Goal: Task Accomplishment & Management: Complete application form

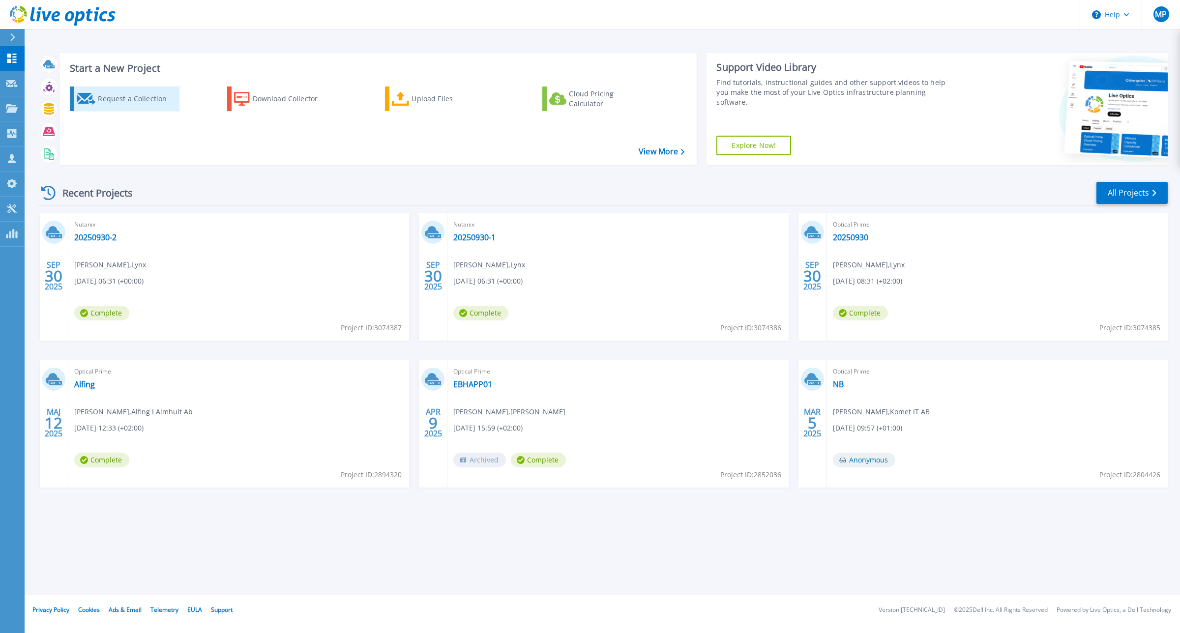
click at [141, 97] on div "Request a Collection" at bounding box center [137, 99] width 79 height 20
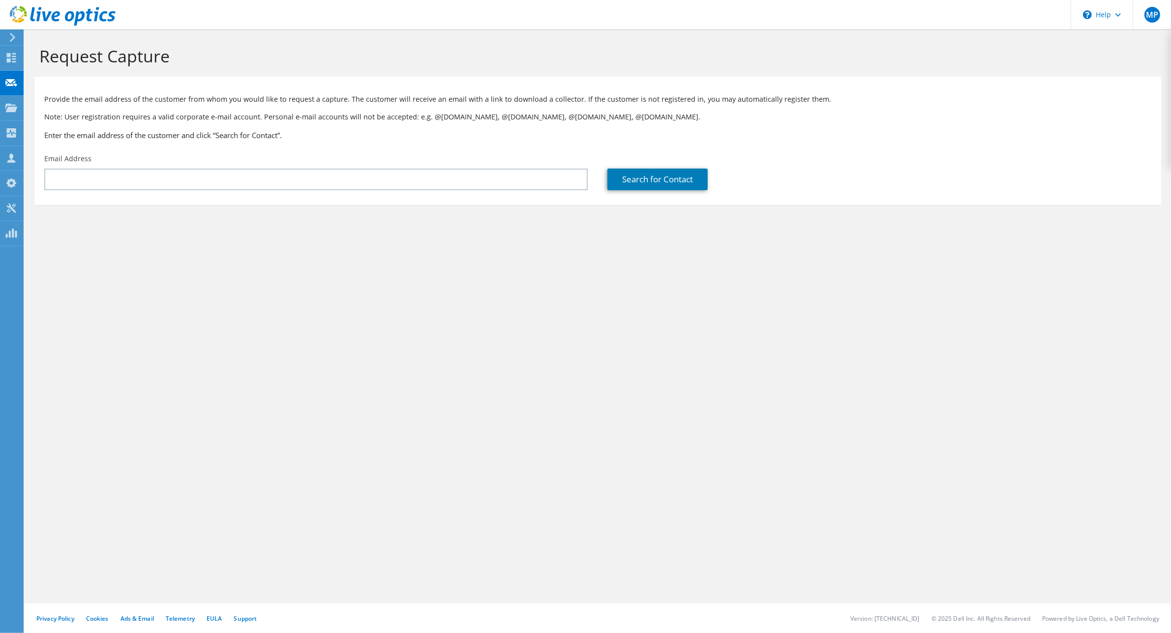
click at [144, 191] on div "Email Address" at bounding box center [315, 172] width 563 height 46
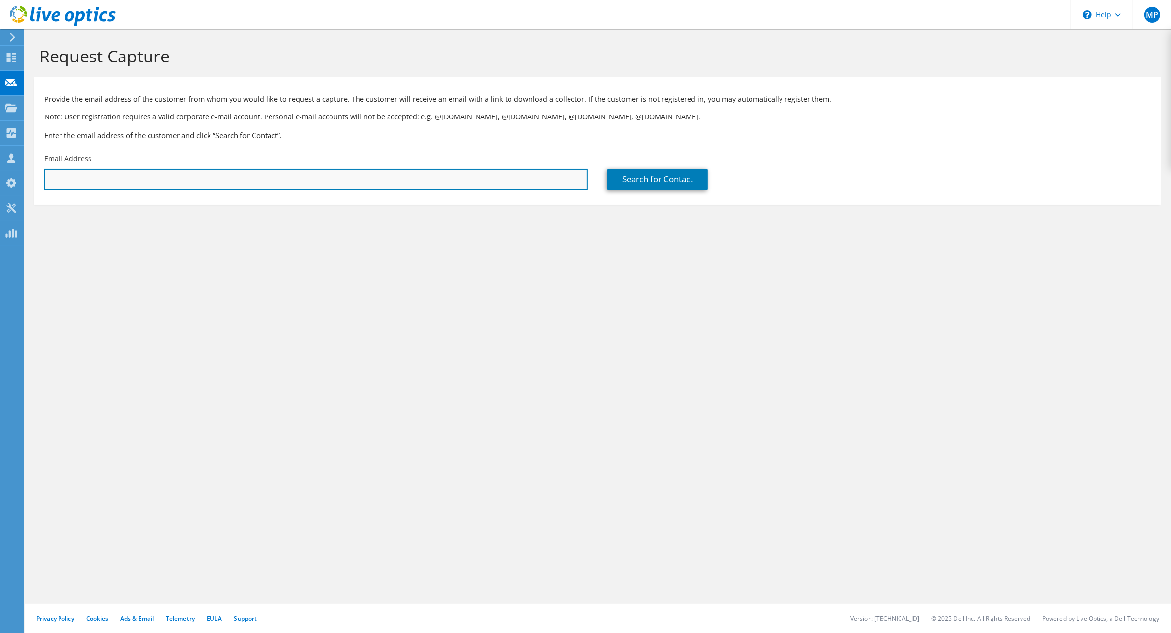
click at [146, 181] on input "text" at bounding box center [315, 180] width 543 height 22
paste input "[PERSON_NAME][EMAIL_ADDRESS][DOMAIN_NAME]"
type input "[PERSON_NAME][EMAIL_ADDRESS][DOMAIN_NAME]"
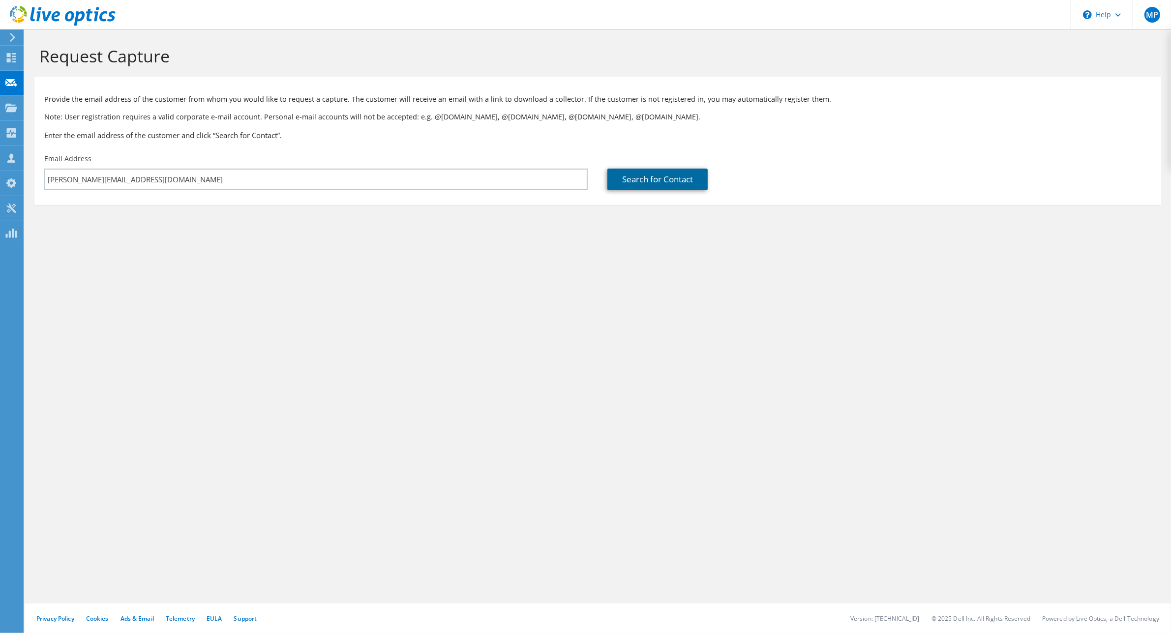
click at [627, 178] on link "Search for Contact" at bounding box center [657, 180] width 100 height 22
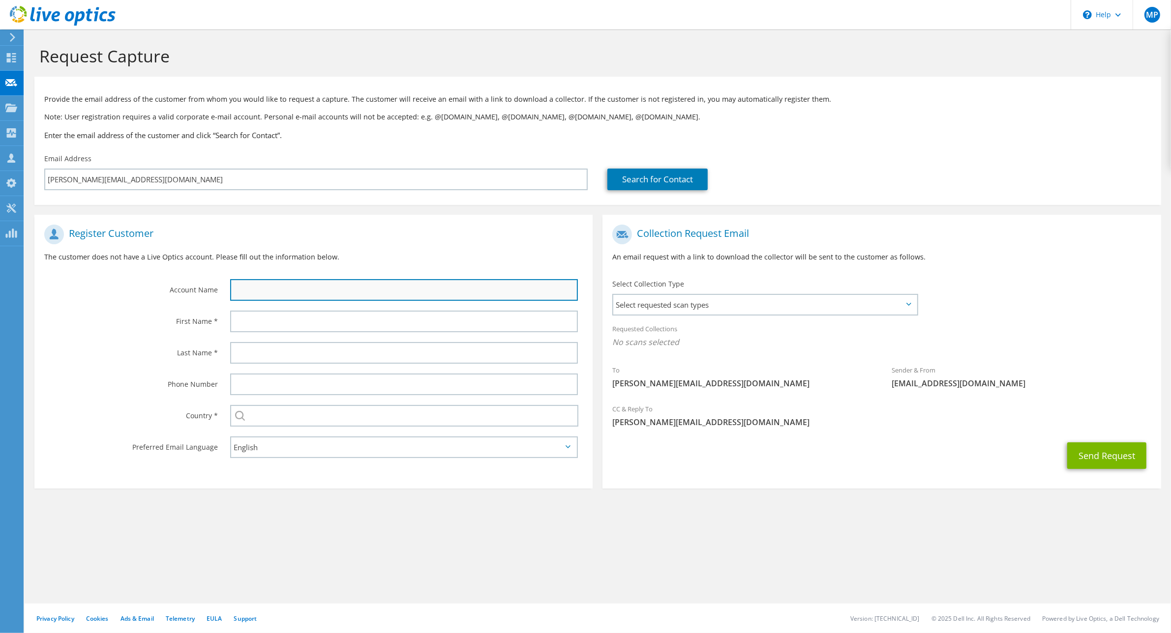
click at [326, 284] on input "text" at bounding box center [404, 290] width 348 height 22
type input "Närkefrakt MOTUS"
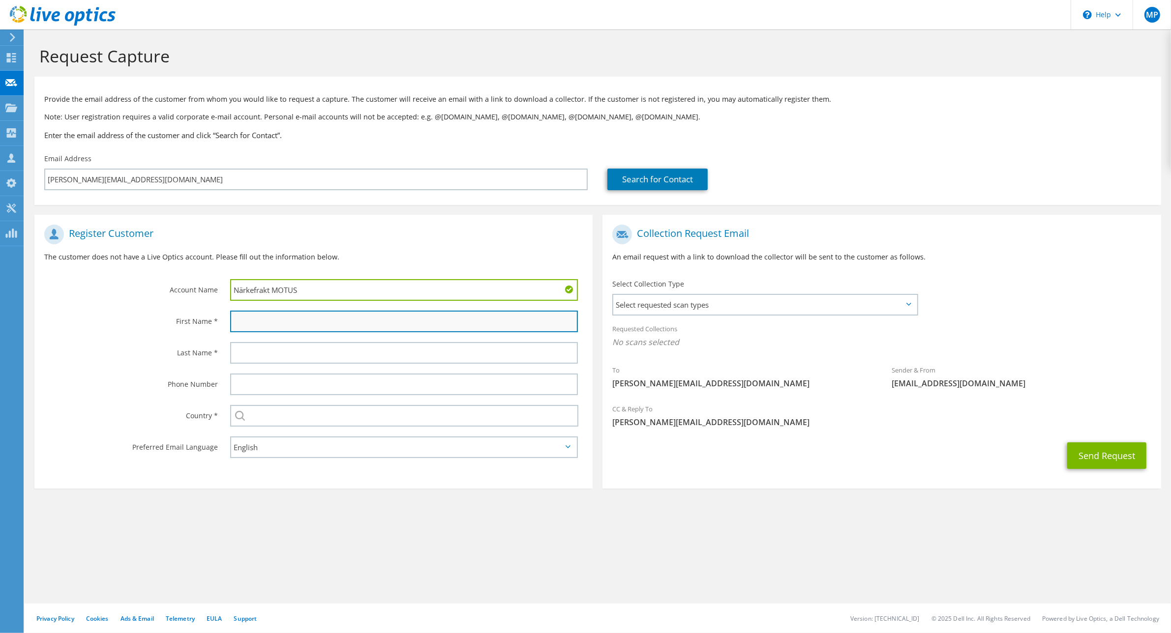
click at [311, 322] on input "text" at bounding box center [404, 322] width 348 height 22
type input "[PERSON_NAME]"
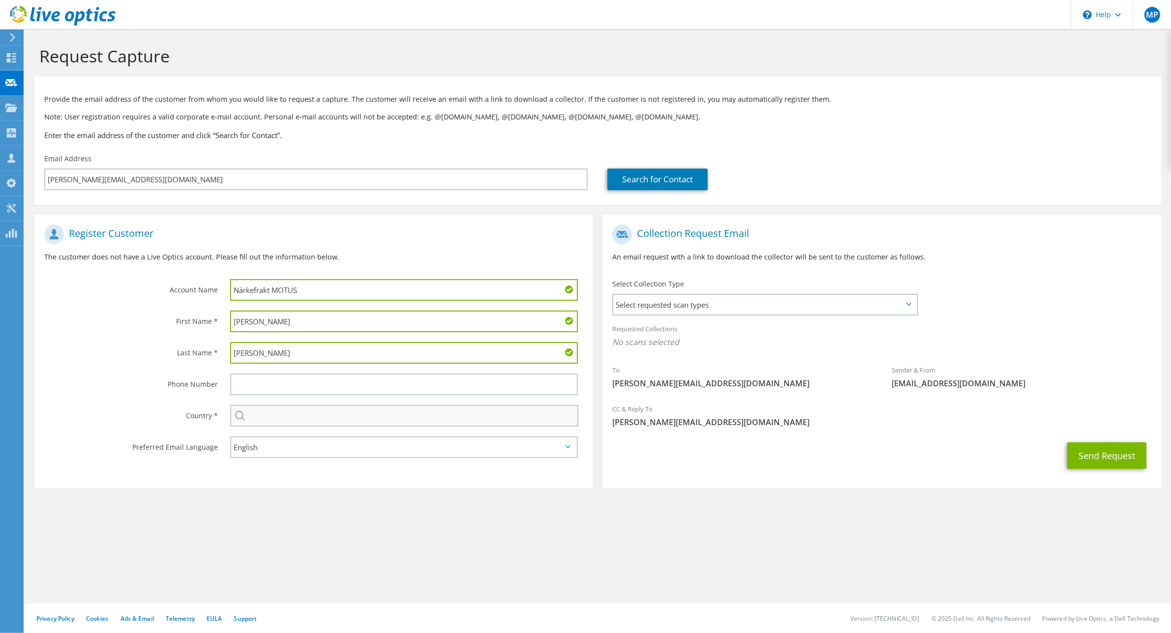
type input "[PERSON_NAME]"
click at [310, 420] on input "text" at bounding box center [404, 416] width 348 height 22
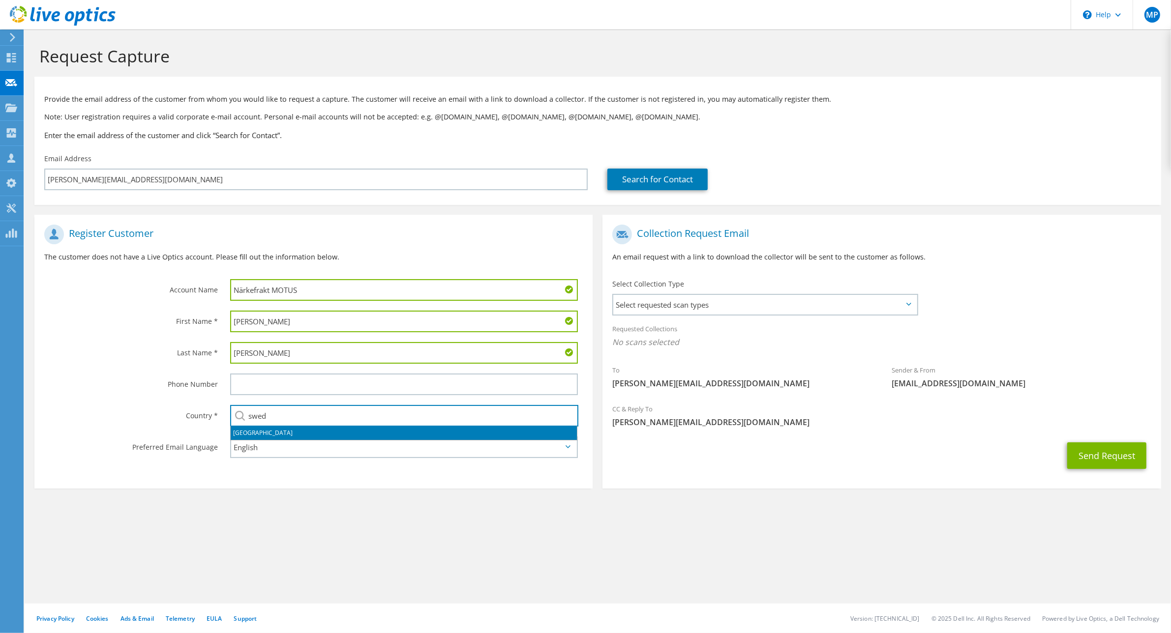
click at [304, 433] on li "[GEOGRAPHIC_DATA]" at bounding box center [404, 433] width 346 height 14
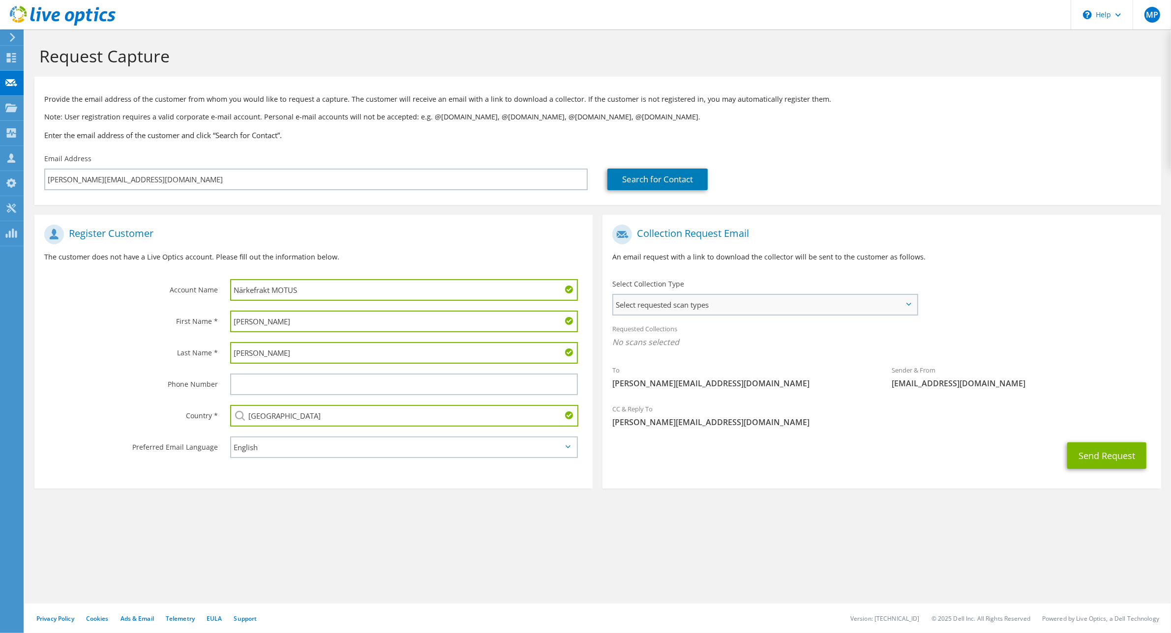
type input "[GEOGRAPHIC_DATA]"
click at [821, 306] on span "Select requested scan types" at bounding box center [764, 305] width 303 height 20
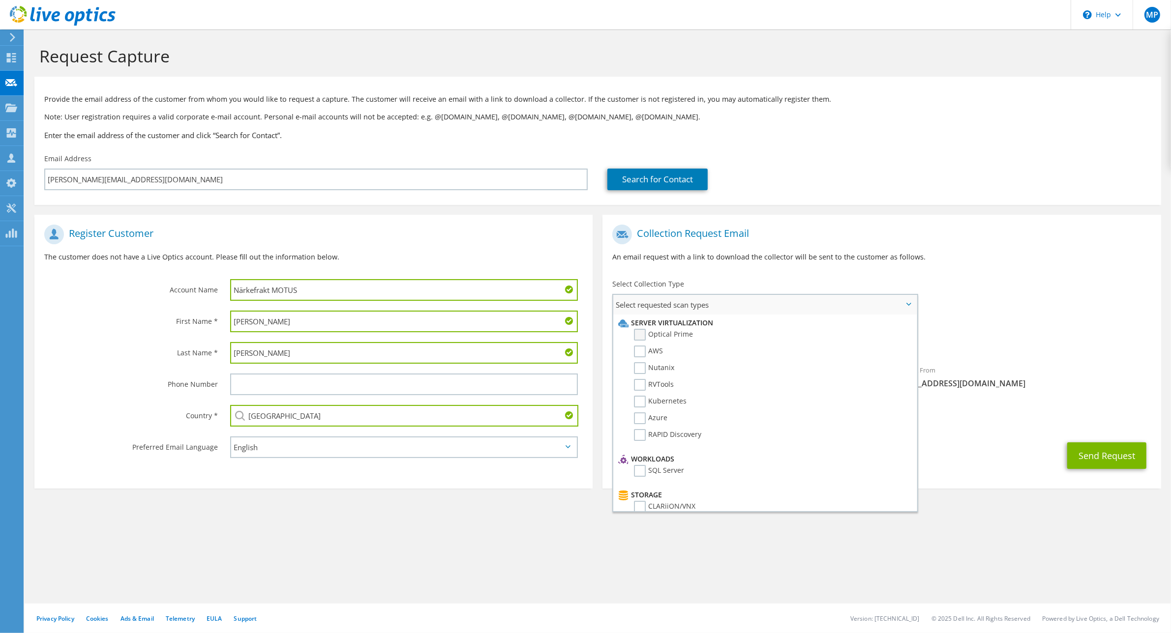
click at [680, 333] on label "Optical Prime" at bounding box center [663, 335] width 59 height 12
click at [0, 0] on input "Optical Prime" at bounding box center [0, 0] width 0 height 0
click at [996, 470] on div "Send Request" at bounding box center [881, 459] width 558 height 36
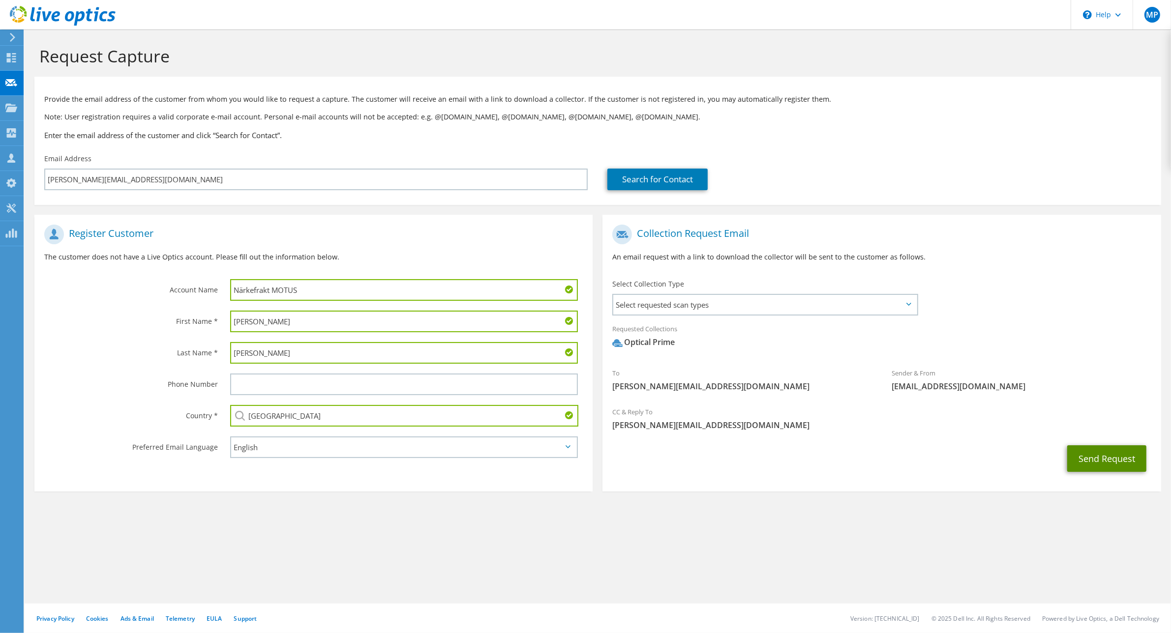
click at [1106, 462] on button "Send Request" at bounding box center [1106, 458] width 79 height 27
